Goal: Book appointment/travel/reservation

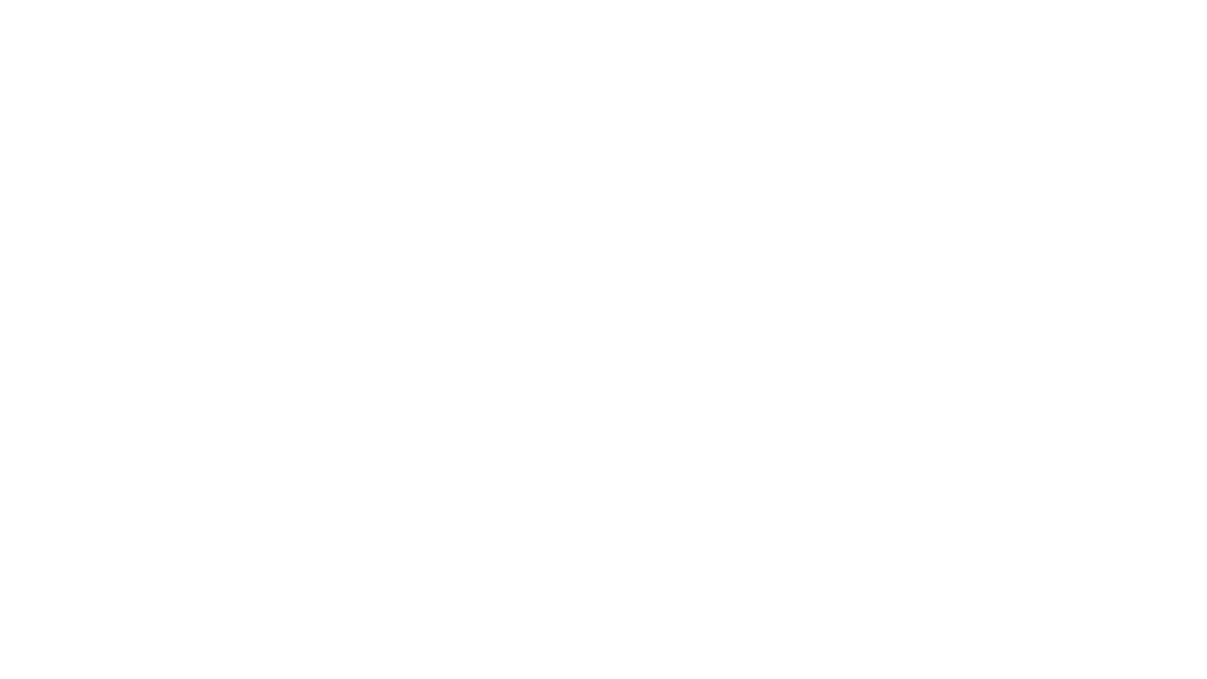
select select "**"
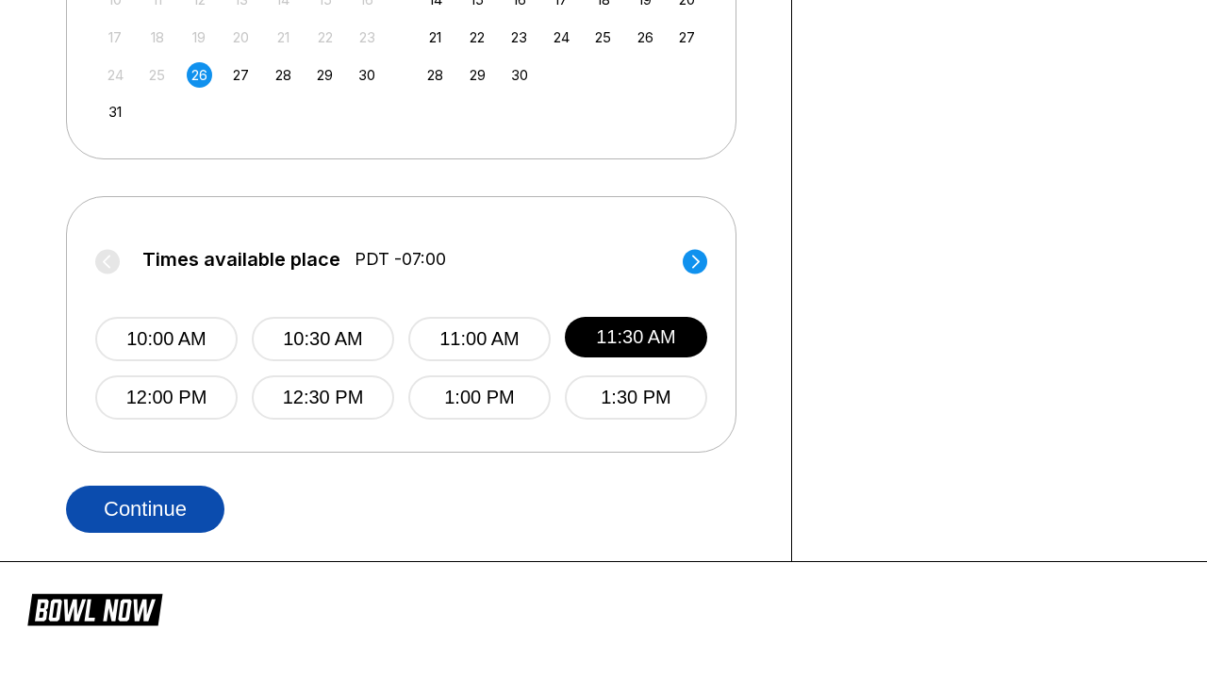
click at [150, 507] on button "Continue" at bounding box center [145, 509] width 158 height 47
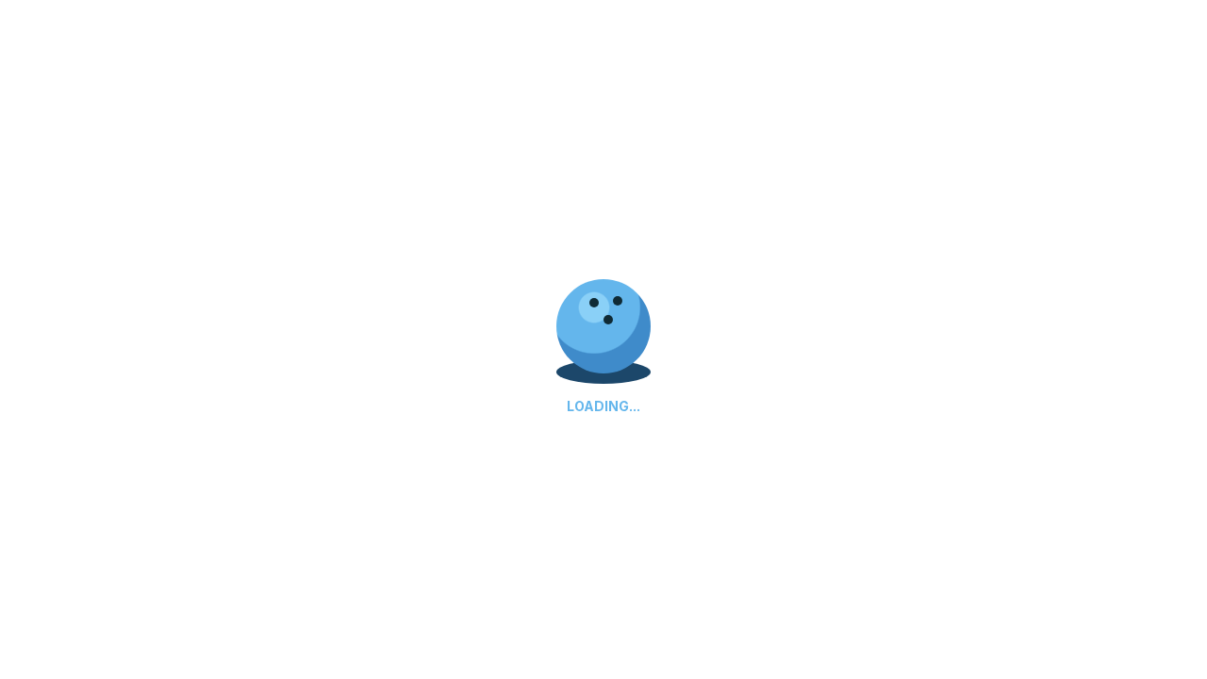
select select "**"
